Goal: Check status: Check status

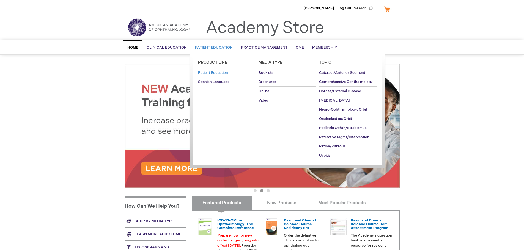
click at [220, 73] on span "Patient Education" at bounding box center [213, 73] width 30 height 4
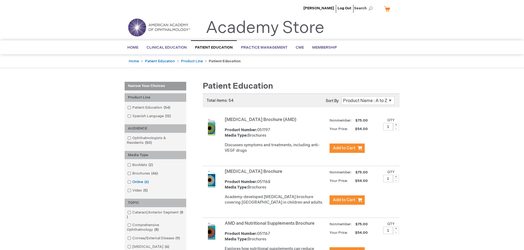
click at [136, 181] on link "Online 6 items" at bounding box center [138, 182] width 25 height 5
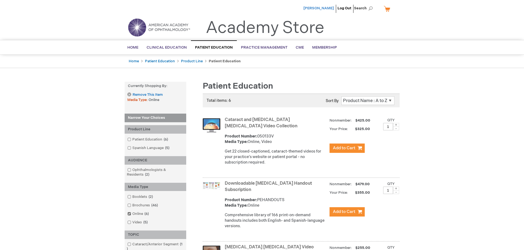
click at [328, 10] on span "[PERSON_NAME]" at bounding box center [318, 8] width 31 height 4
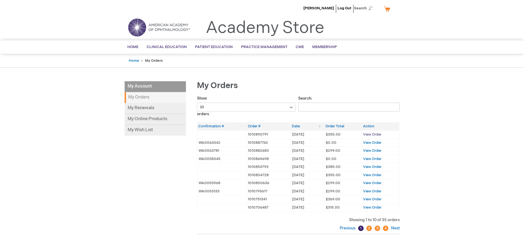
click at [370, 136] on span "View Order" at bounding box center [372, 134] width 18 height 4
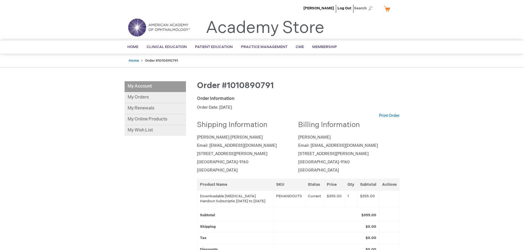
scroll to position [55, 0]
